Goal: Find specific page/section: Find specific page/section

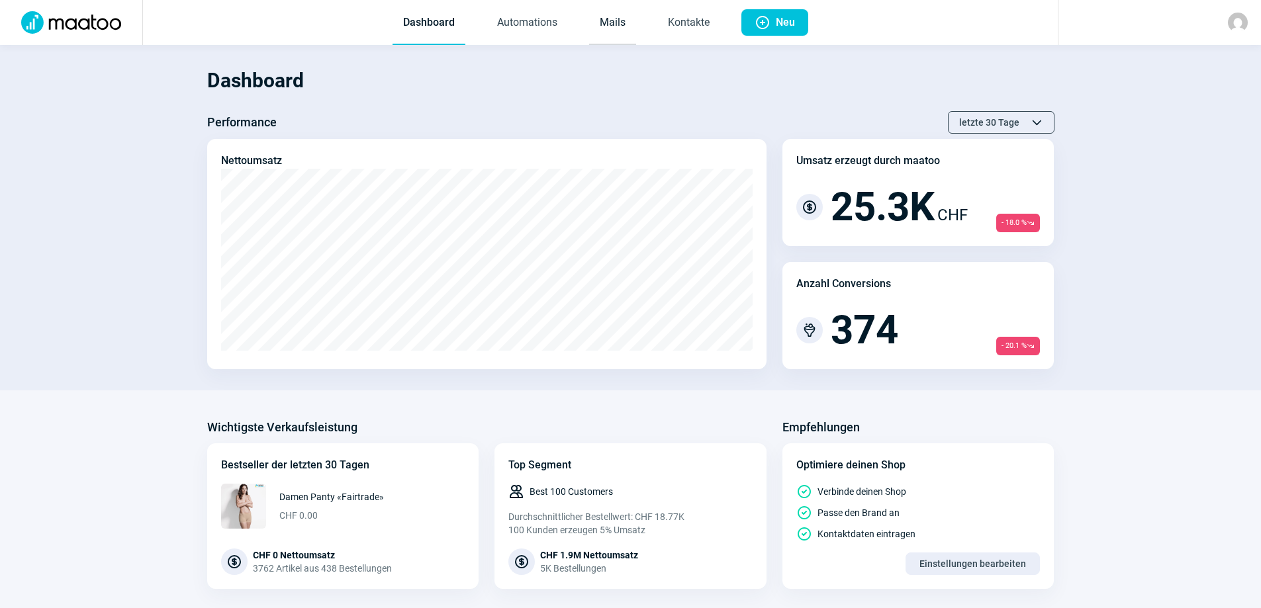
click at [614, 26] on link "Mails" at bounding box center [612, 23] width 47 height 44
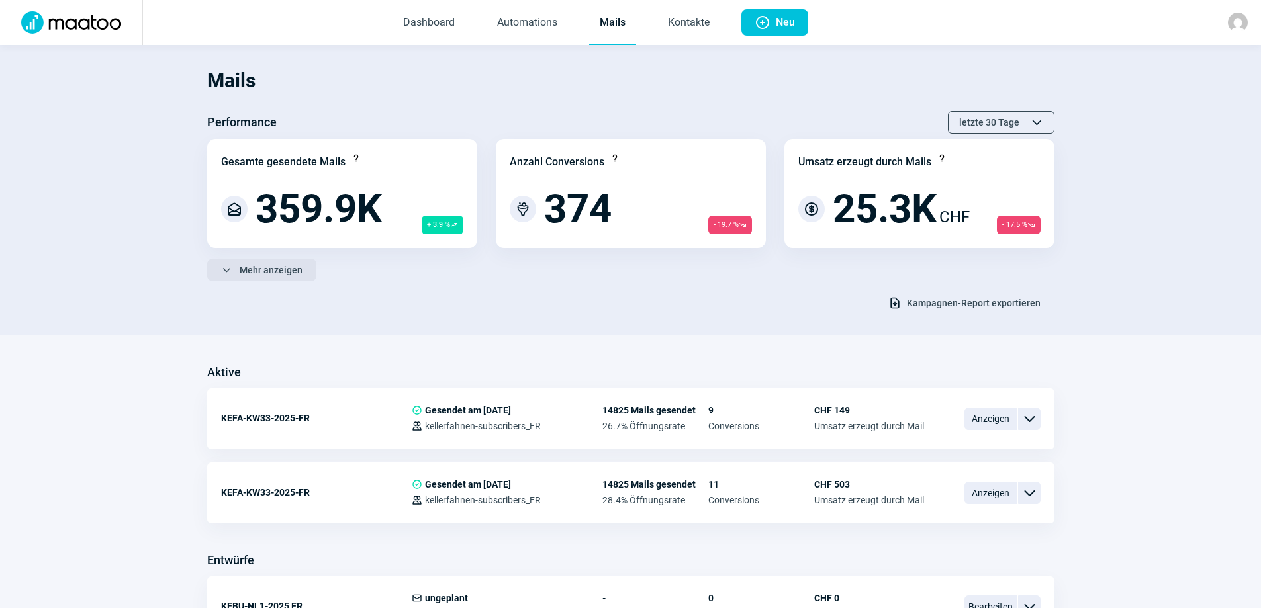
click at [291, 275] on span "Mehr anzeigen" at bounding box center [271, 270] width 63 height 21
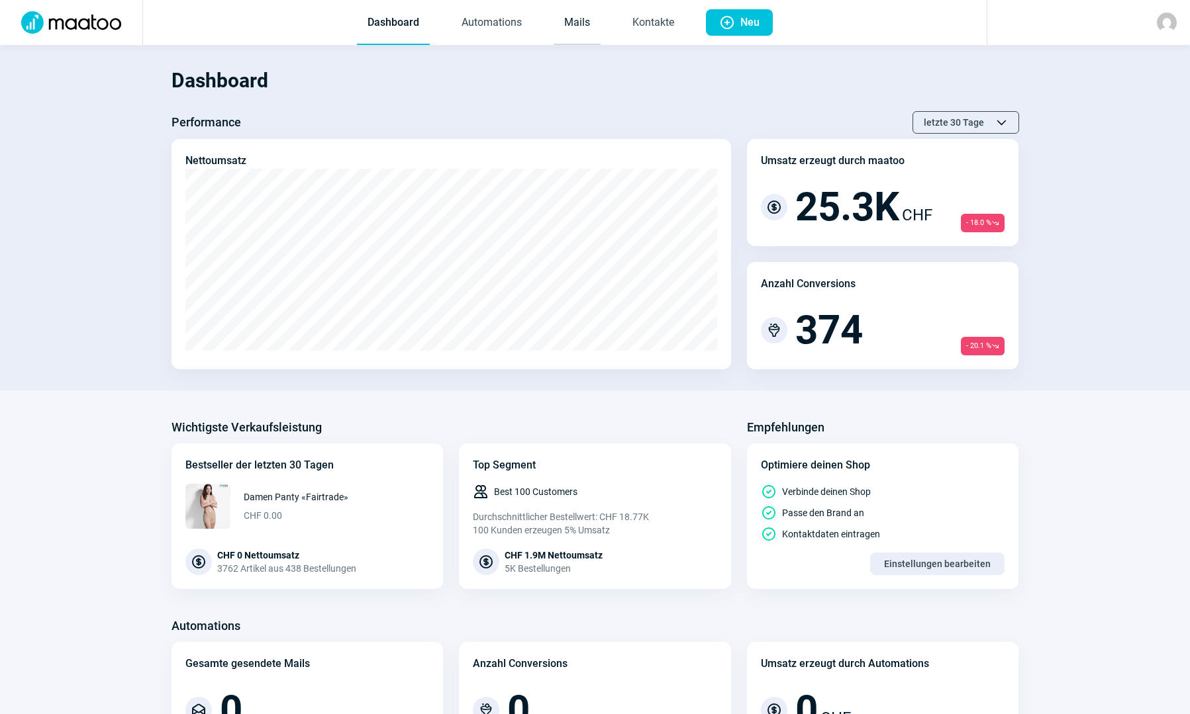
click at [583, 20] on link "Mails" at bounding box center [576, 23] width 47 height 44
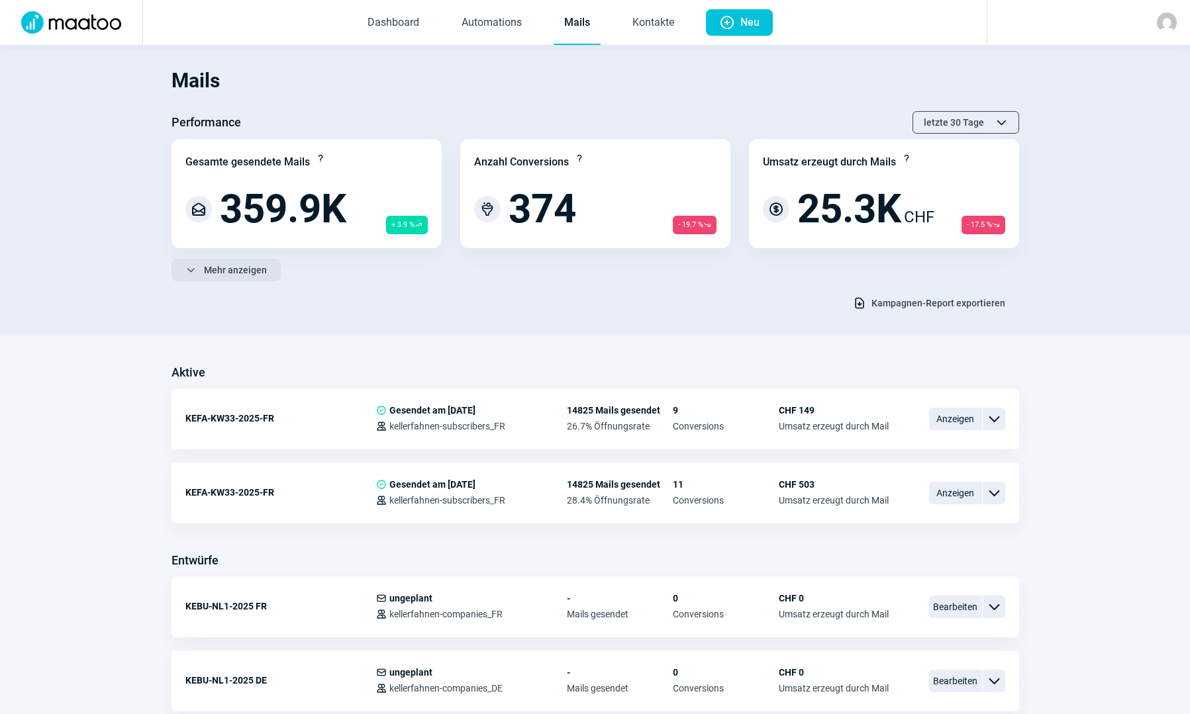
click at [172, 267] on button "ChevronDown icon Mehr anzeigen" at bounding box center [225, 270] width 109 height 23
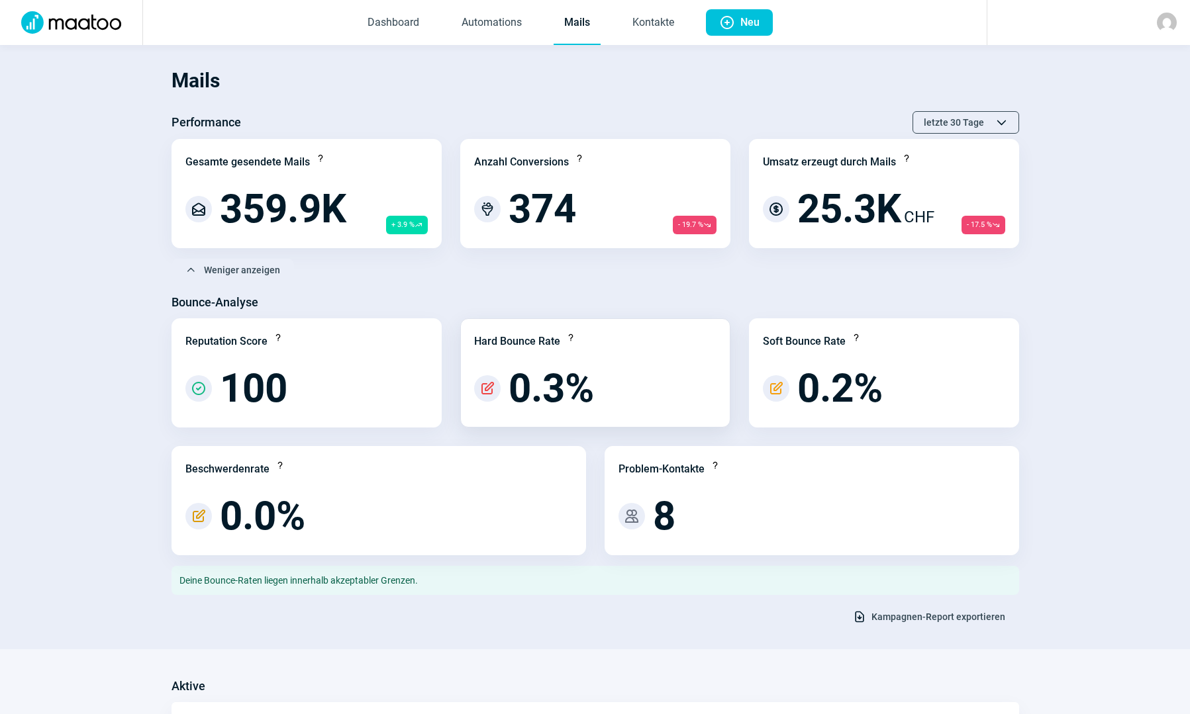
click at [553, 391] on span "0.3%" at bounding box center [550, 389] width 85 height 40
click at [1164, 21] on img at bounding box center [1167, 23] width 20 height 20
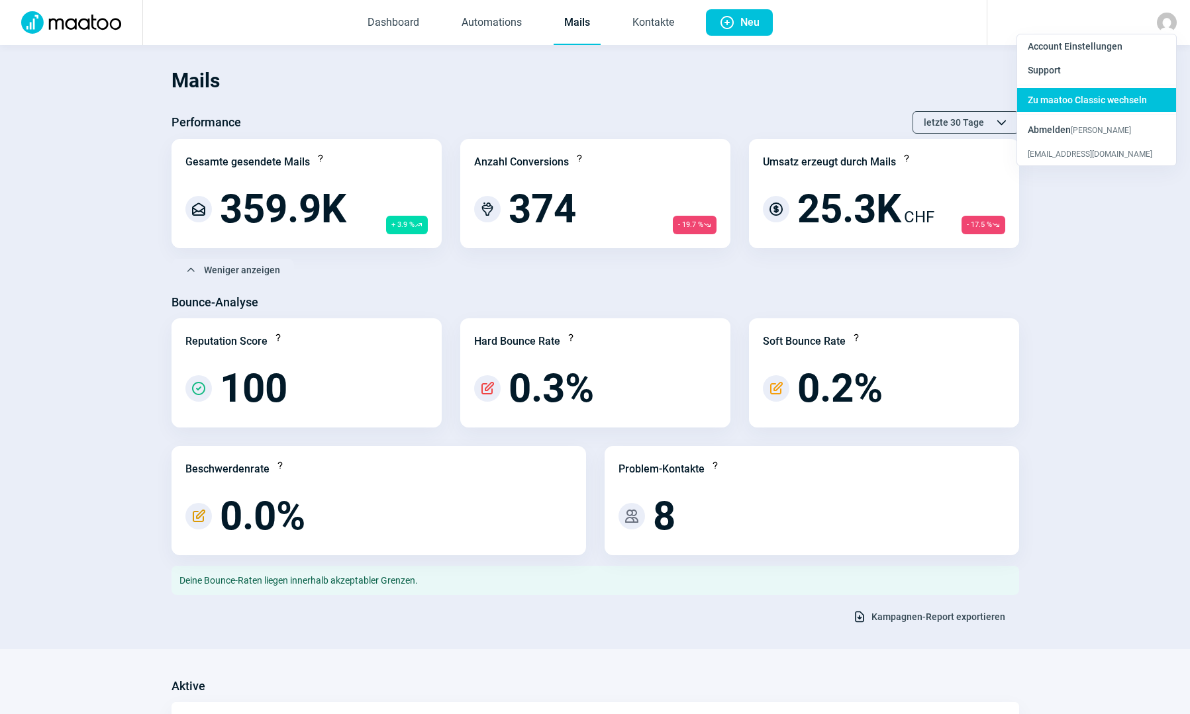
click at [1051, 95] on span "Zu maatoo Classic wechseln" at bounding box center [1086, 100] width 119 height 11
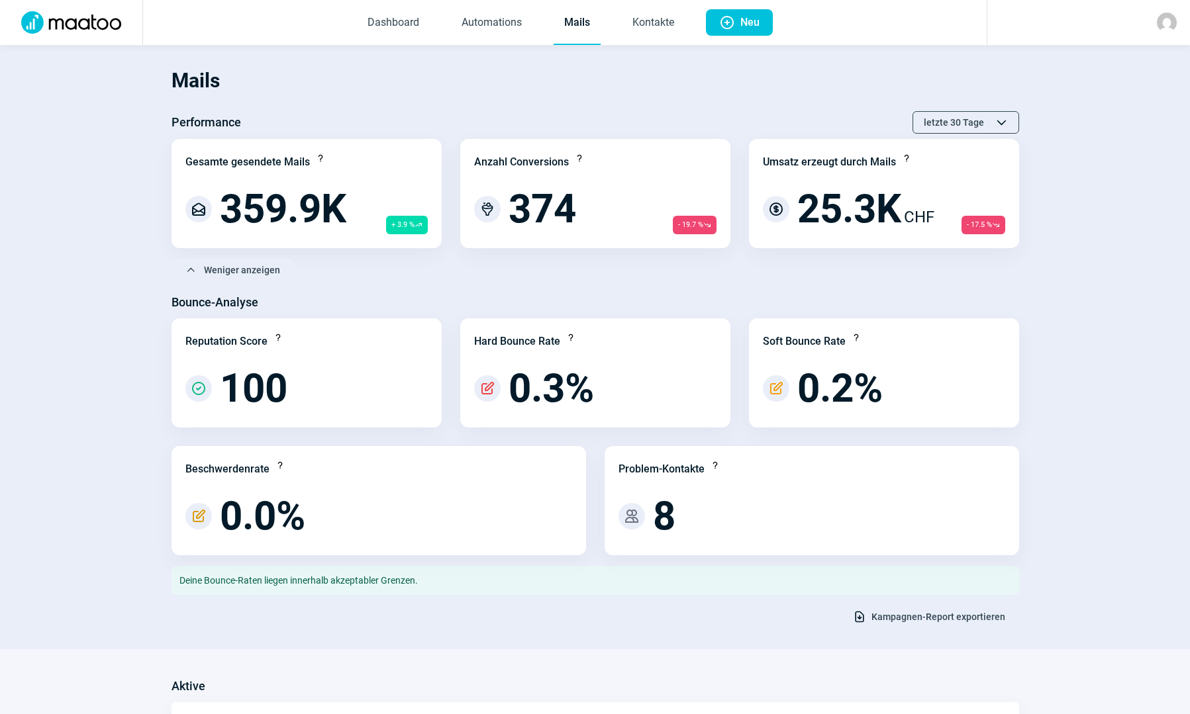
click at [1186, 30] on div at bounding box center [1087, 22] width 203 height 45
click at [1174, 30] on div at bounding box center [1167, 23] width 20 height 20
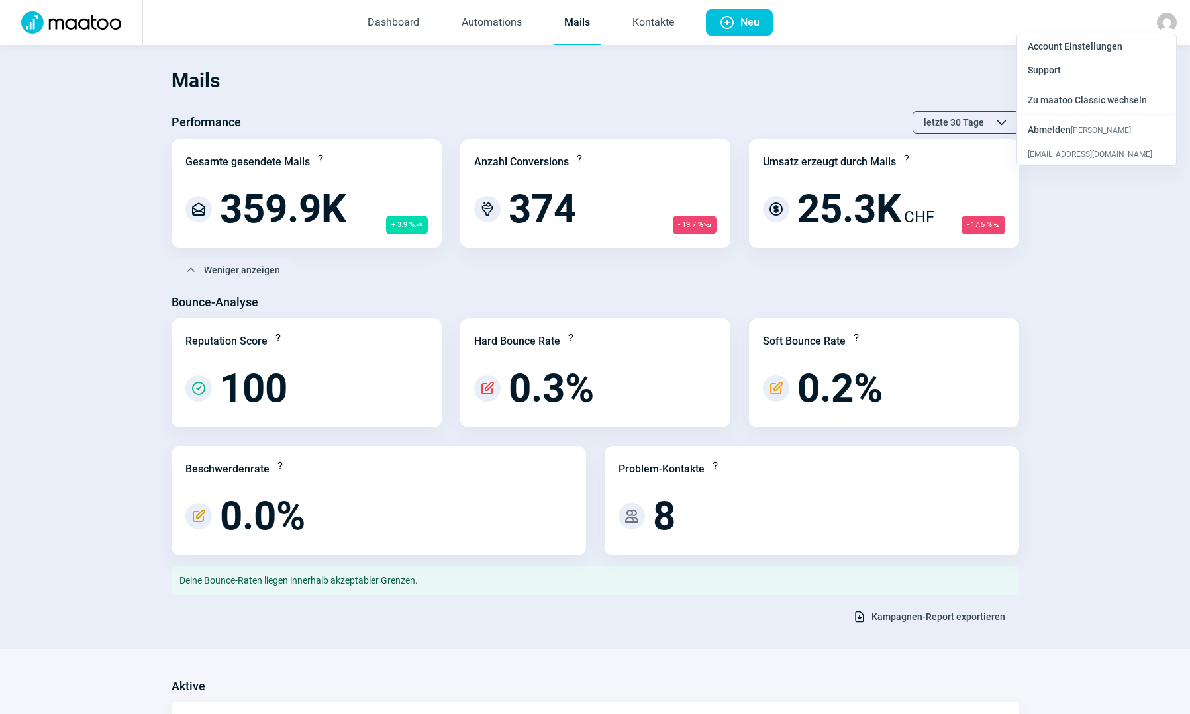
click at [551, 21] on span "Dashboard Automations Mails Kontakte" at bounding box center [520, 22] width 349 height 45
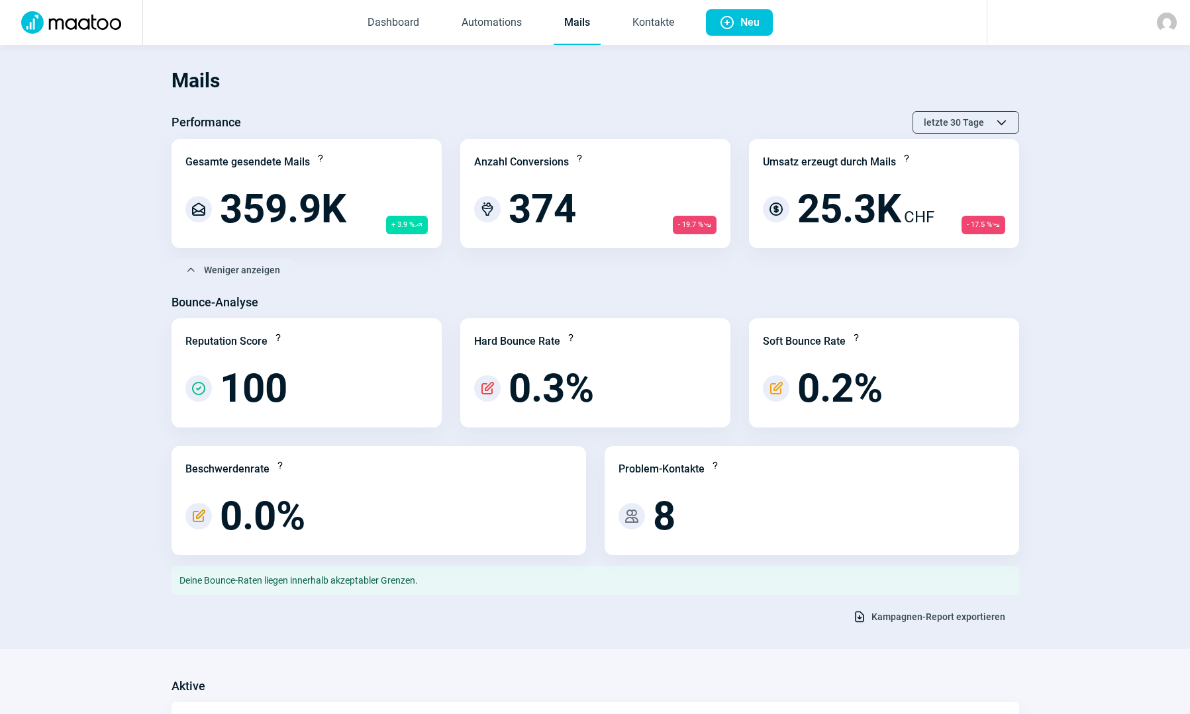
click at [567, 22] on link "Mails" at bounding box center [576, 23] width 47 height 44
